Goal: Task Accomplishment & Management: Use online tool/utility

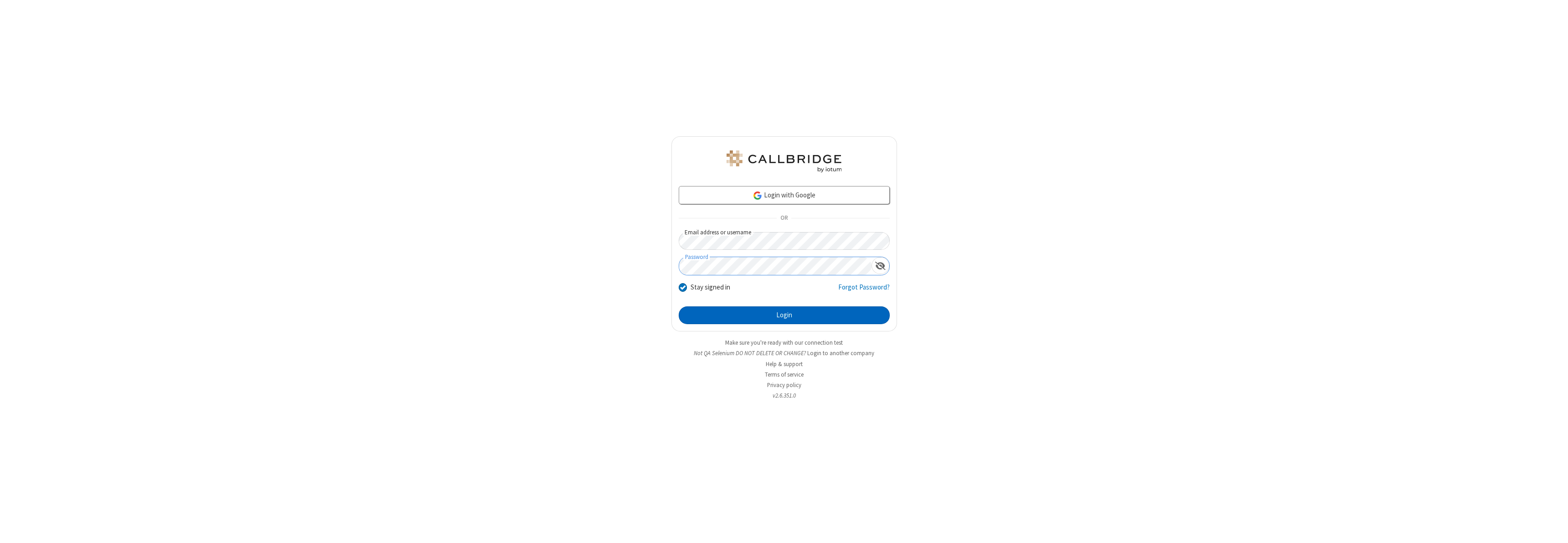
click at [784, 315] on button "Login" at bounding box center [784, 315] width 211 height 18
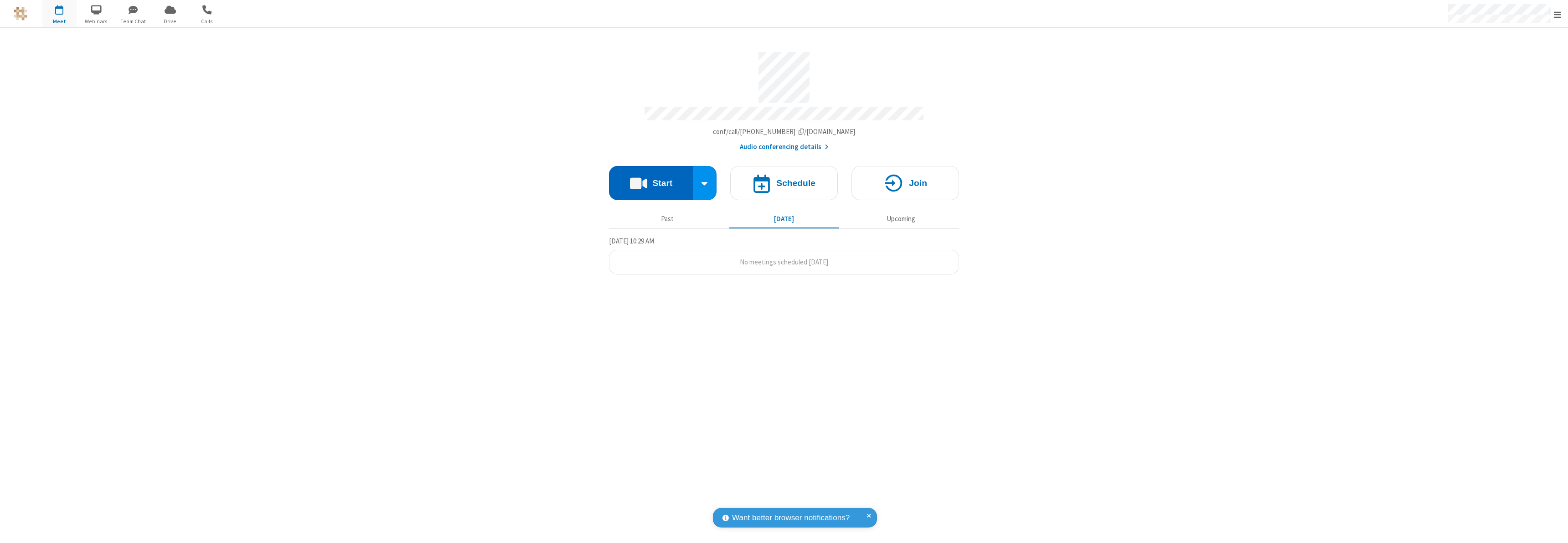
click at [651, 179] on button "Start" at bounding box center [651, 183] width 84 height 34
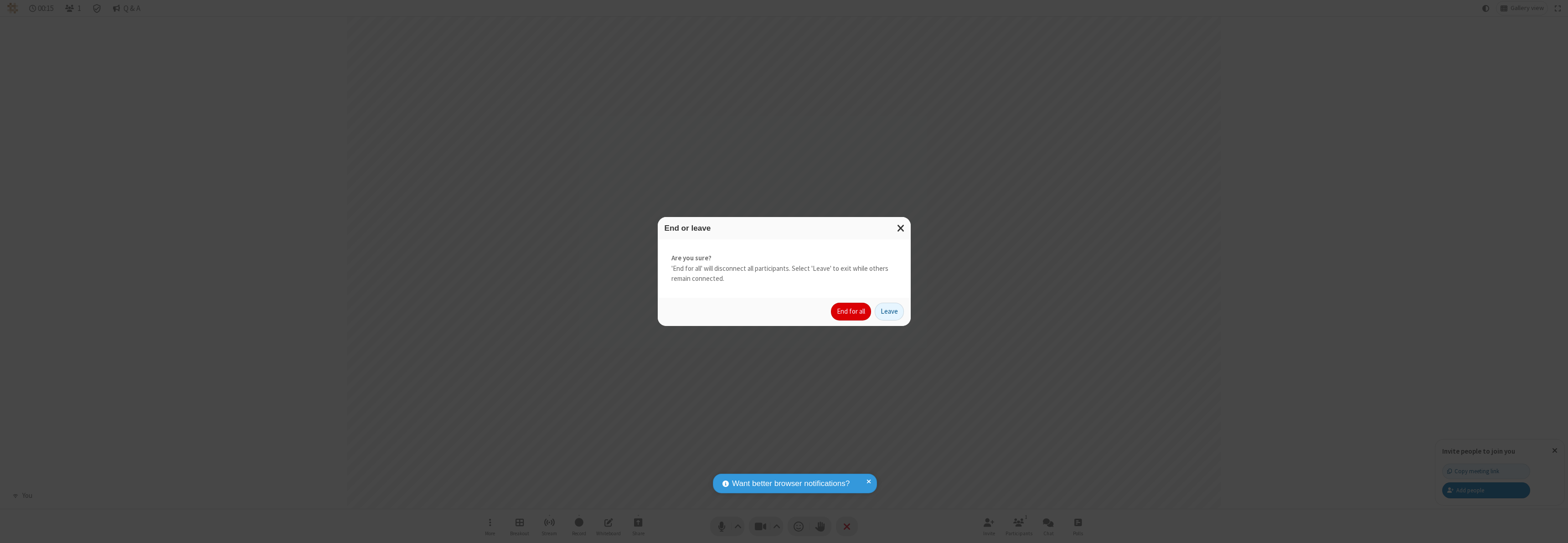
click at [851, 311] on button "End for all" at bounding box center [851, 311] width 40 height 18
